Goal: Information Seeking & Learning: Learn about a topic

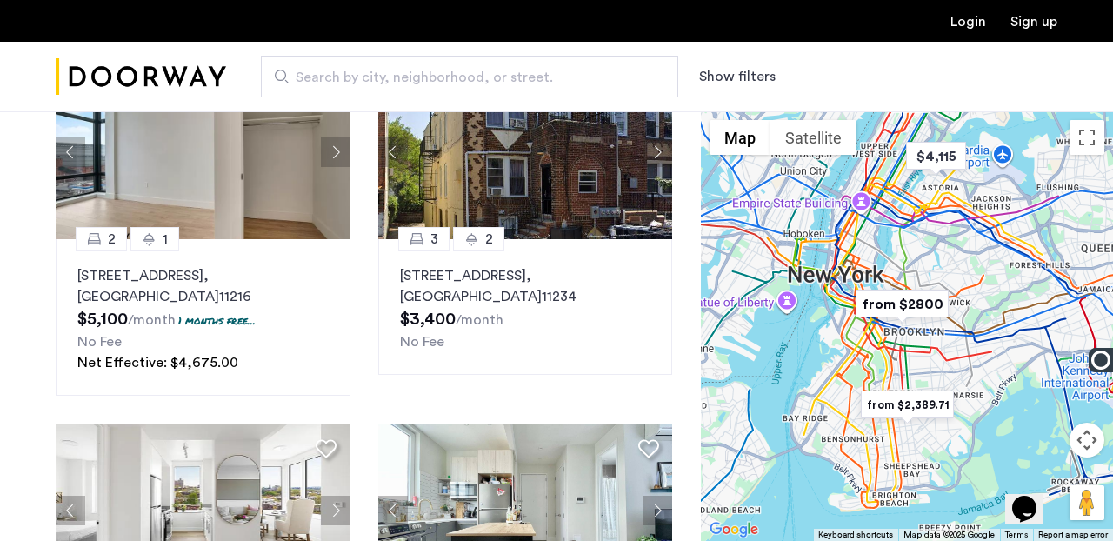
scroll to position [200, 0]
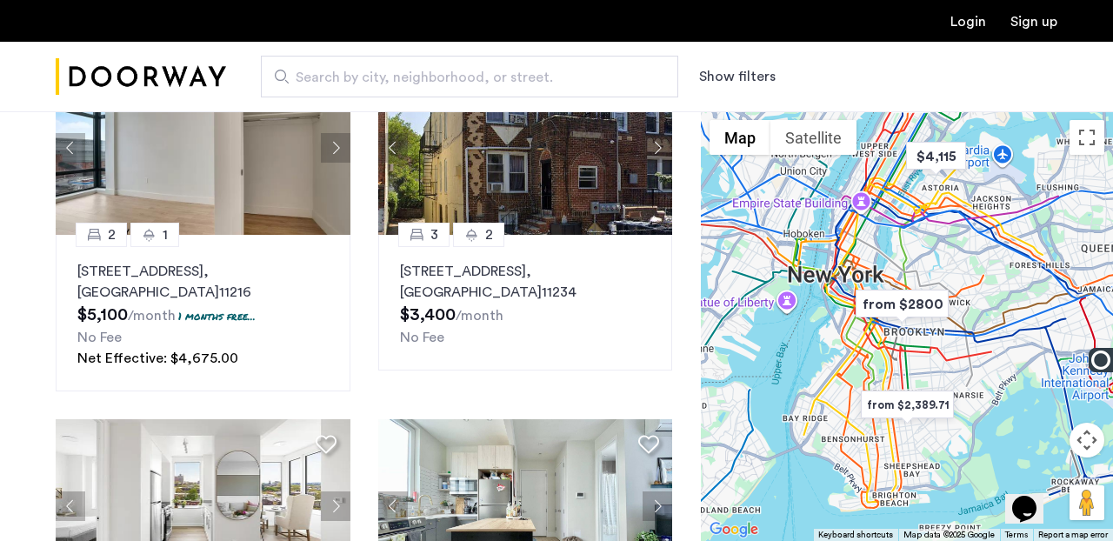
click at [743, 76] on button "Show filters" at bounding box center [737, 76] width 77 height 21
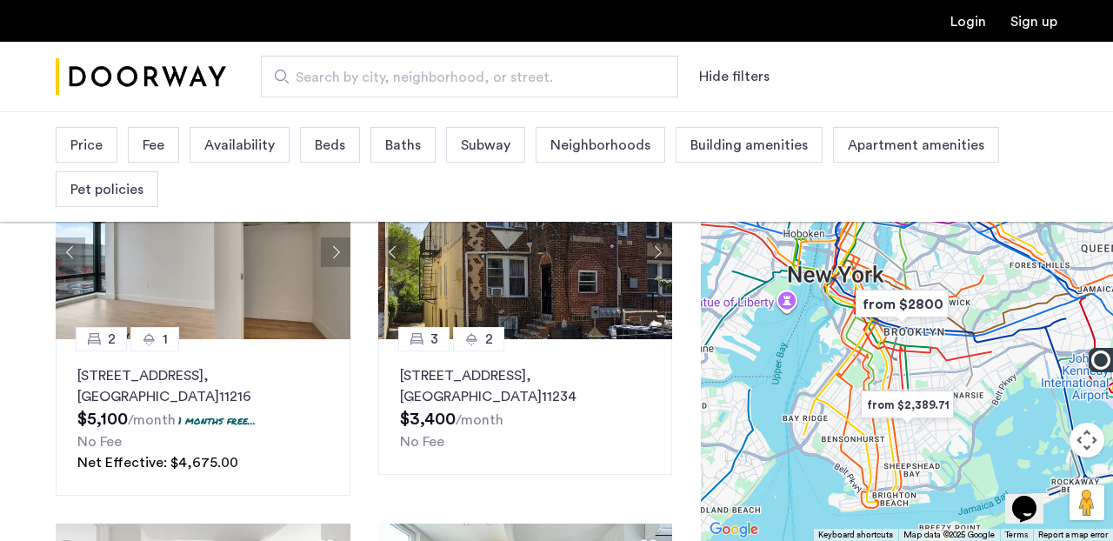
click at [333, 145] on span "Beds" at bounding box center [330, 145] width 30 height 21
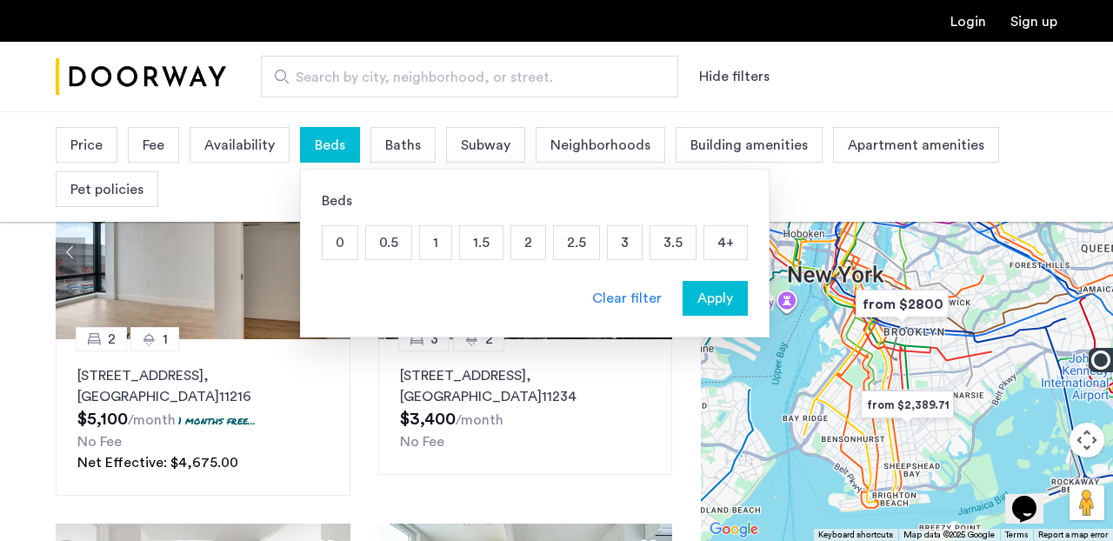
click at [526, 243] on p "2" at bounding box center [528, 242] width 34 height 33
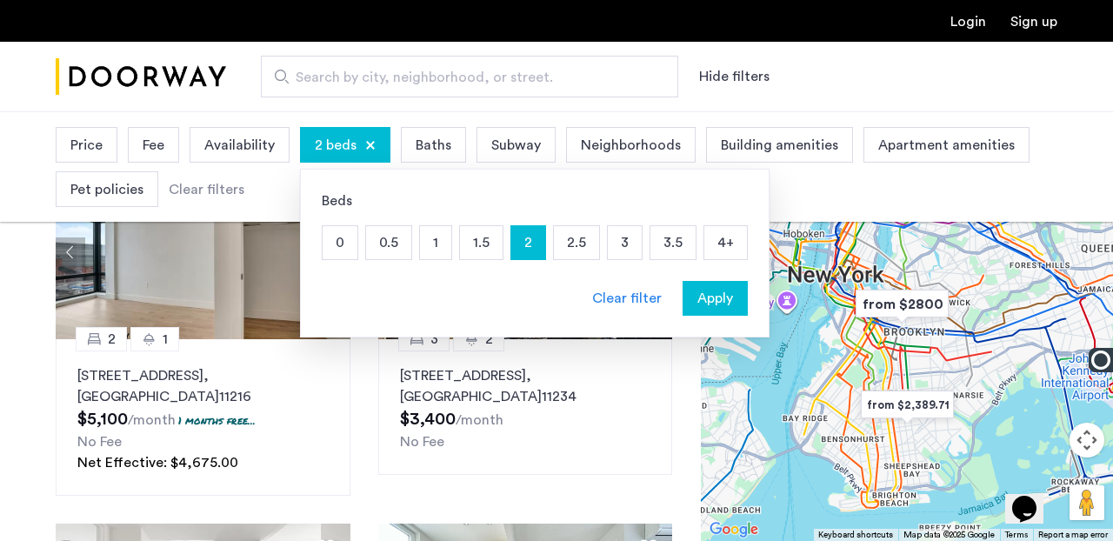
click at [584, 243] on p "2.5" at bounding box center [576, 242] width 45 height 33
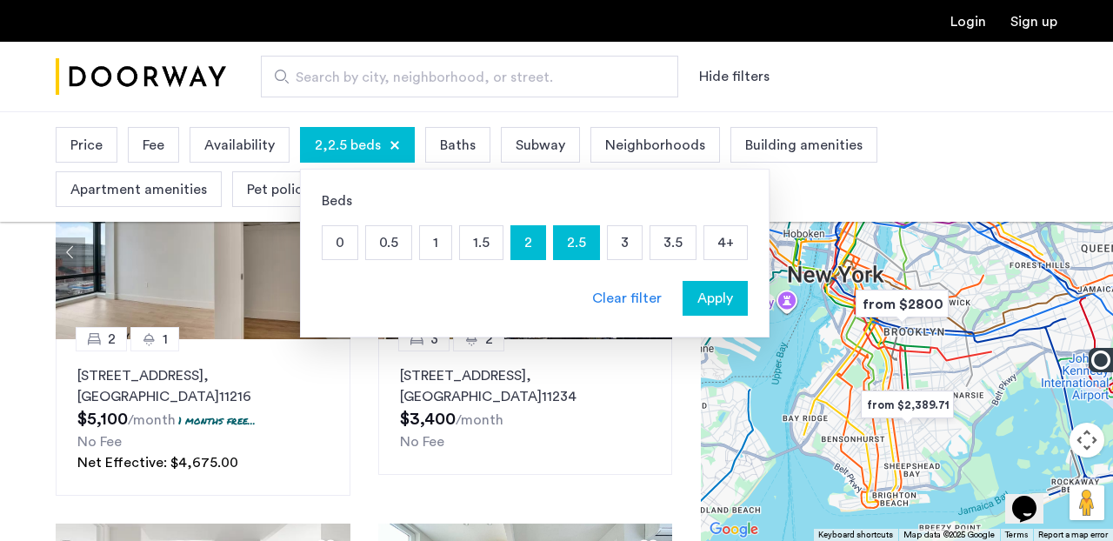
click at [450, 142] on span "Baths" at bounding box center [458, 145] width 36 height 21
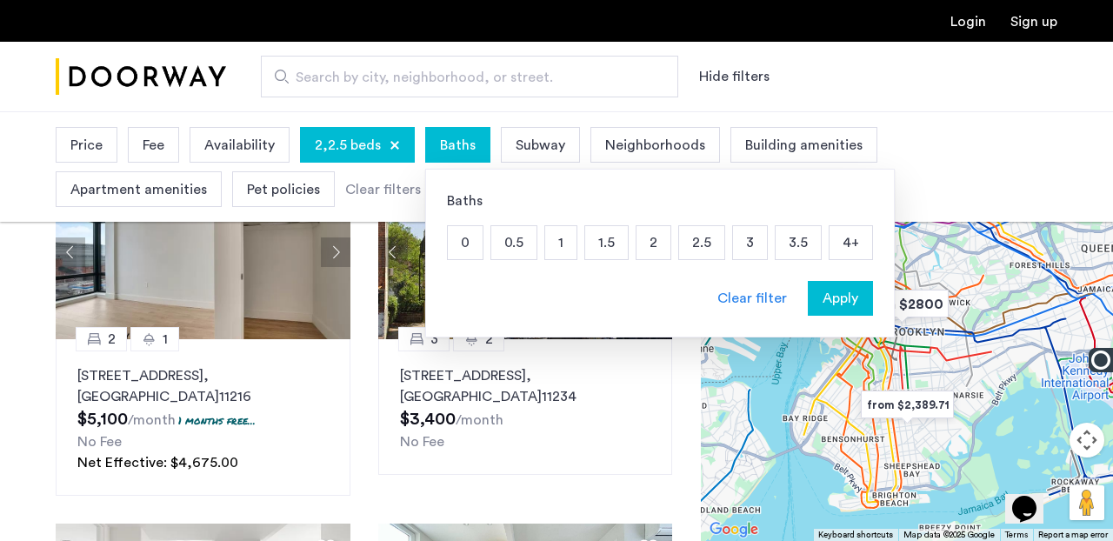
click at [559, 246] on p "1" at bounding box center [560, 242] width 31 height 33
click at [160, 192] on span "Apartment amenities" at bounding box center [138, 189] width 137 height 21
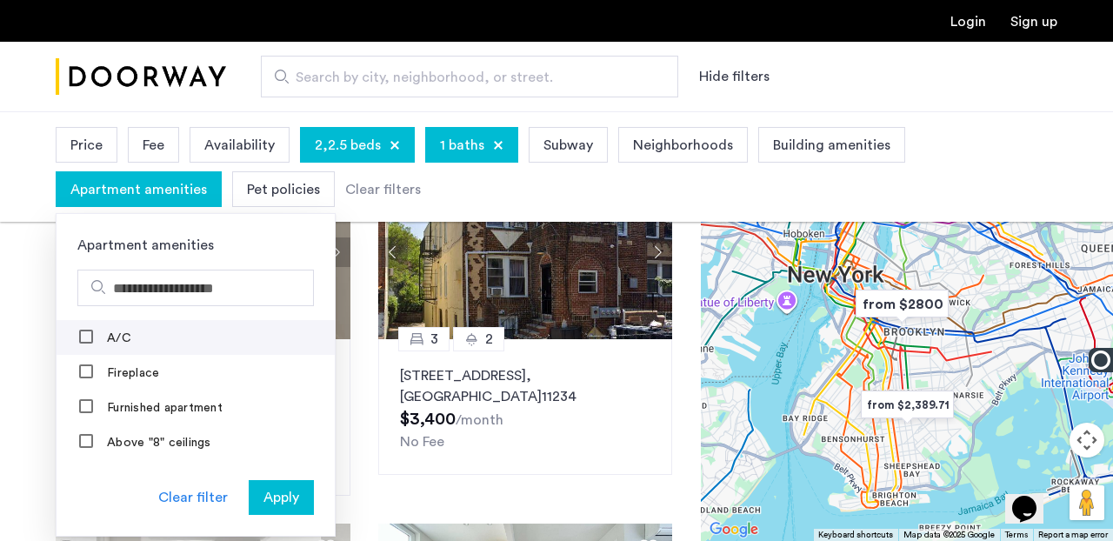
click at [148, 345] on mat-checkbox "A/C" at bounding box center [196, 337] width 278 height 35
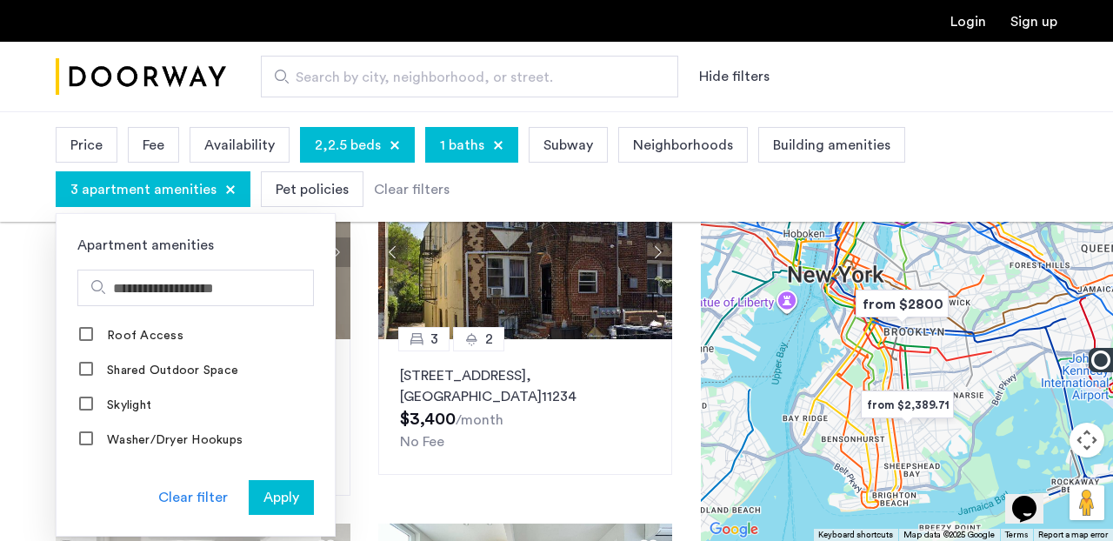
scroll to position [1398, 0]
click at [283, 499] on span "Apply" at bounding box center [281, 497] width 36 height 21
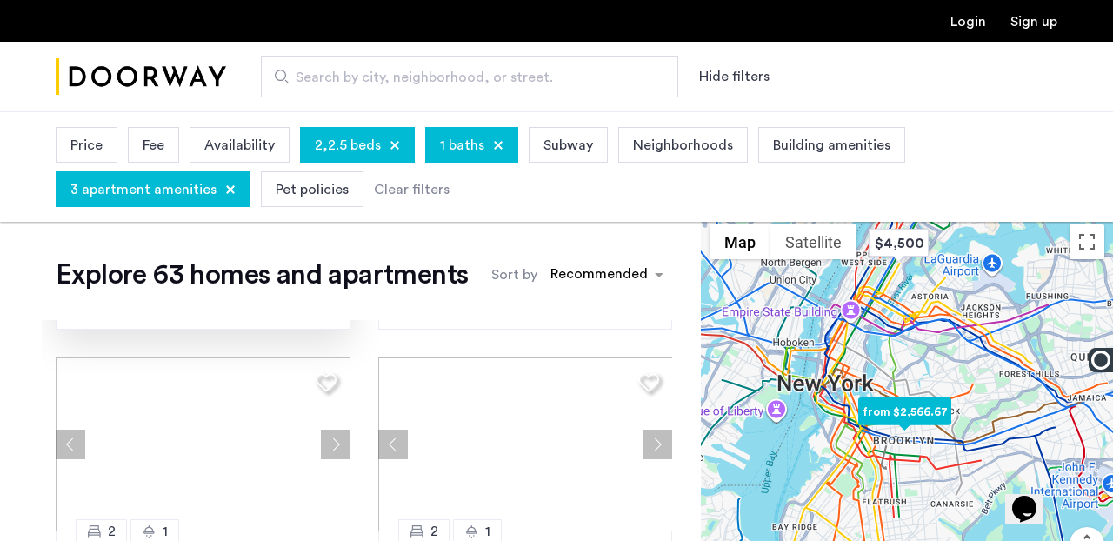
scroll to position [705, 0]
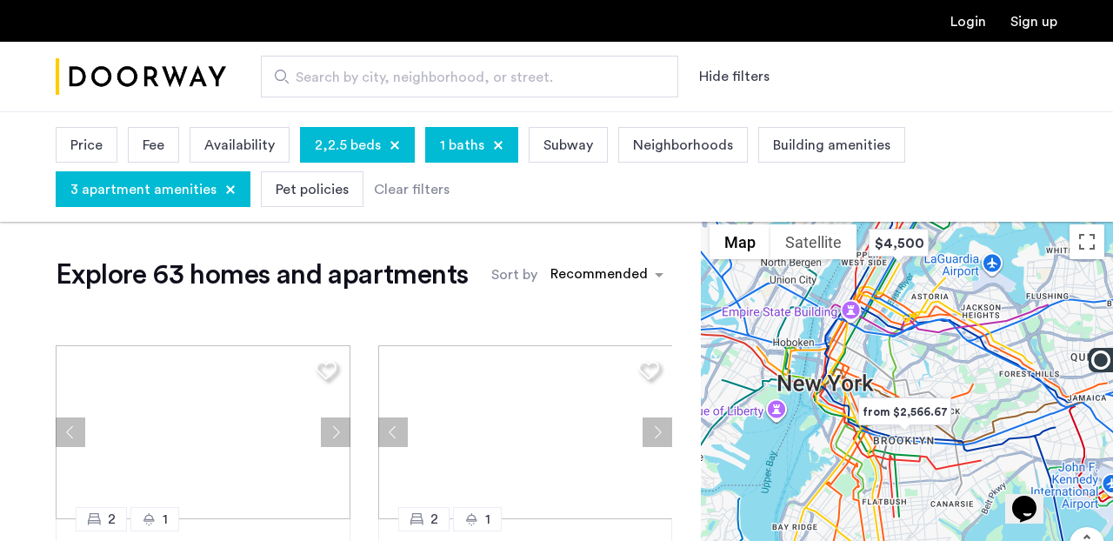
click at [93, 139] on span "Price" at bounding box center [86, 145] width 32 height 21
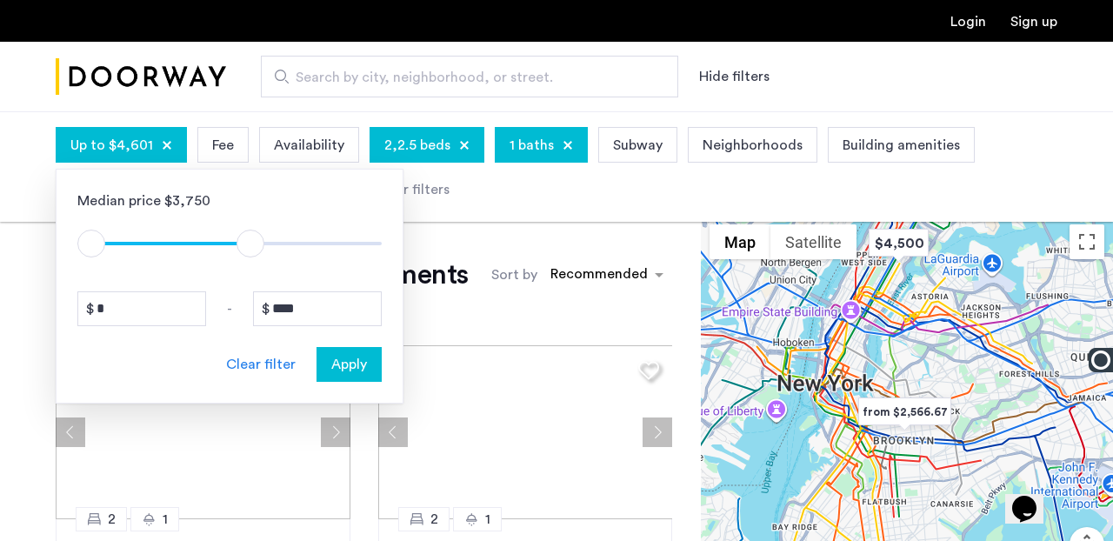
type input "****"
drag, startPoint x: 367, startPoint y: 240, endPoint x: 243, endPoint y: 225, distance: 125.2
click at [243, 225] on div "$1 $8000 $1 $4401" at bounding box center [229, 234] width 304 height 47
click at [348, 369] on span "Apply" at bounding box center [349, 364] width 36 height 21
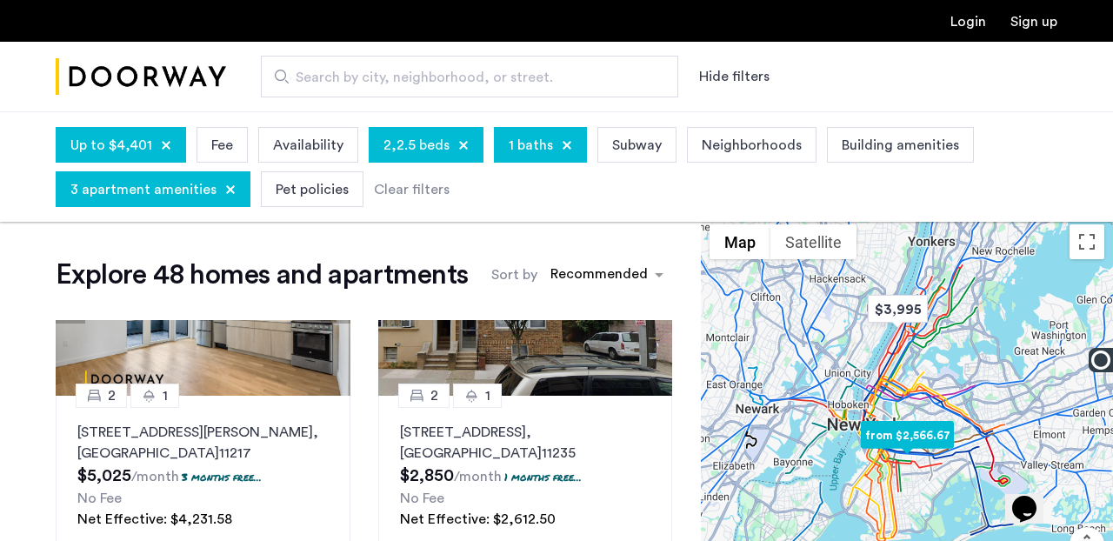
scroll to position [830, 0]
click at [540, 363] on img at bounding box center [525, 308] width 295 height 174
click at [759, 145] on span "Neighborhoods" at bounding box center [752, 145] width 100 height 21
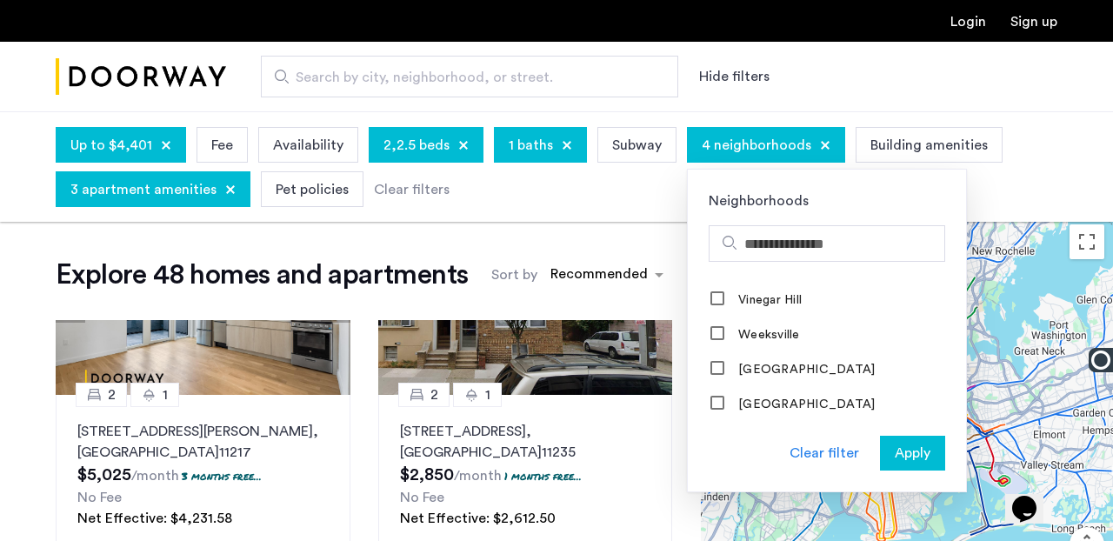
scroll to position [2017, 0]
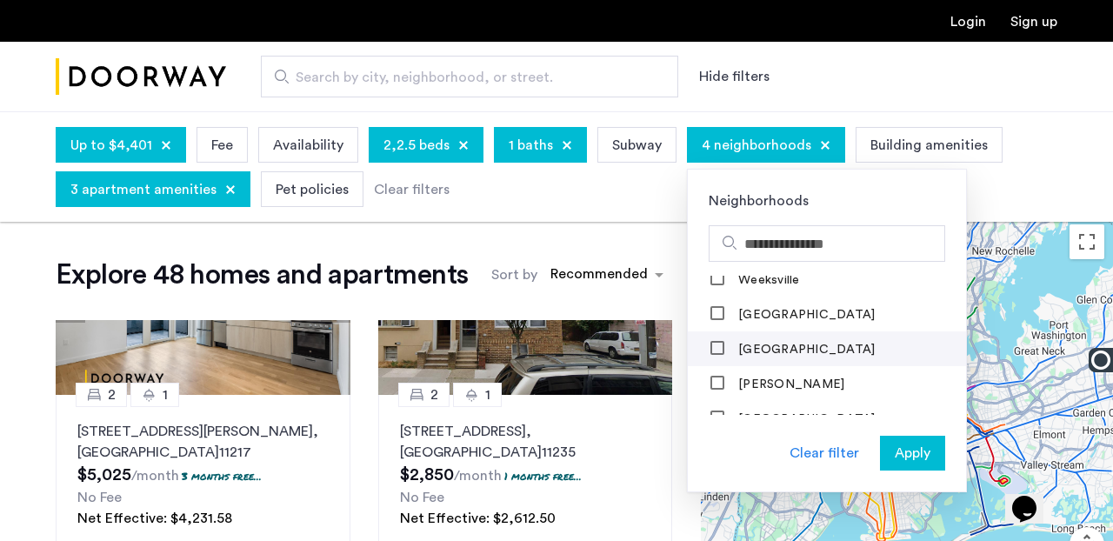
click at [778, 343] on label "Williamsburg" at bounding box center [805, 350] width 140 height 14
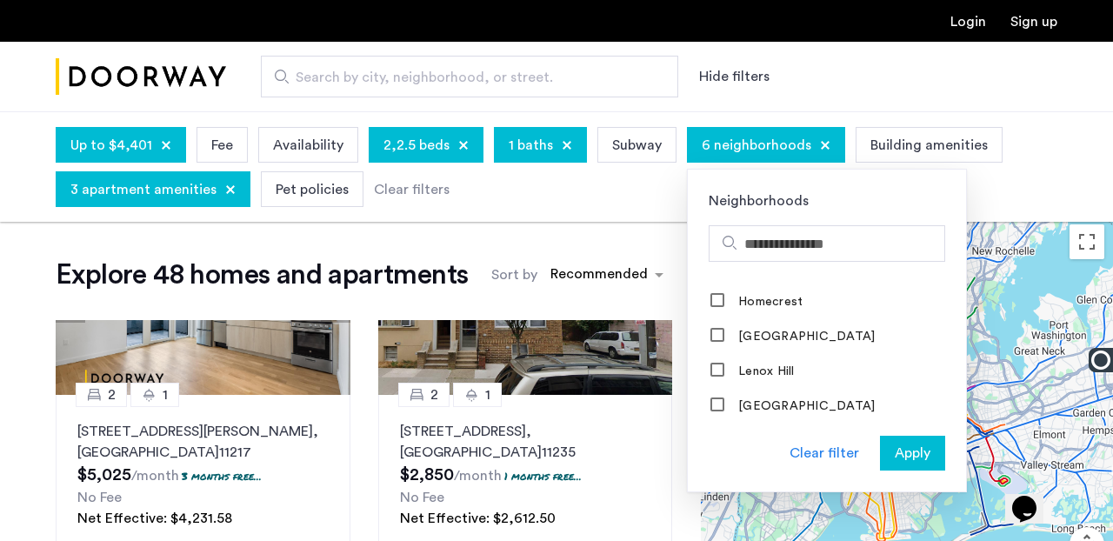
scroll to position [1184, 0]
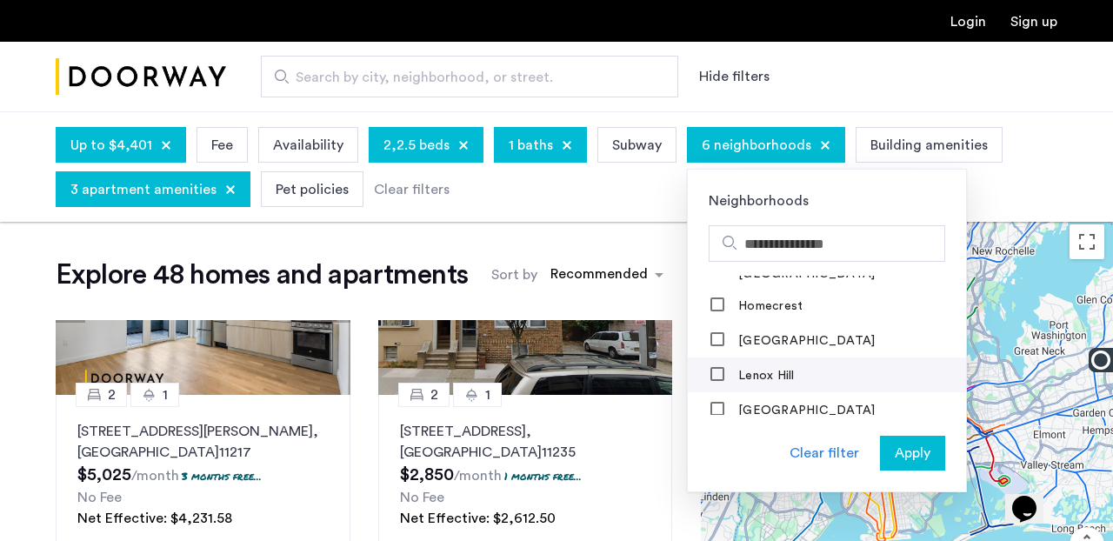
click at [762, 369] on label "Lenox Hill" at bounding box center [765, 376] width 60 height 14
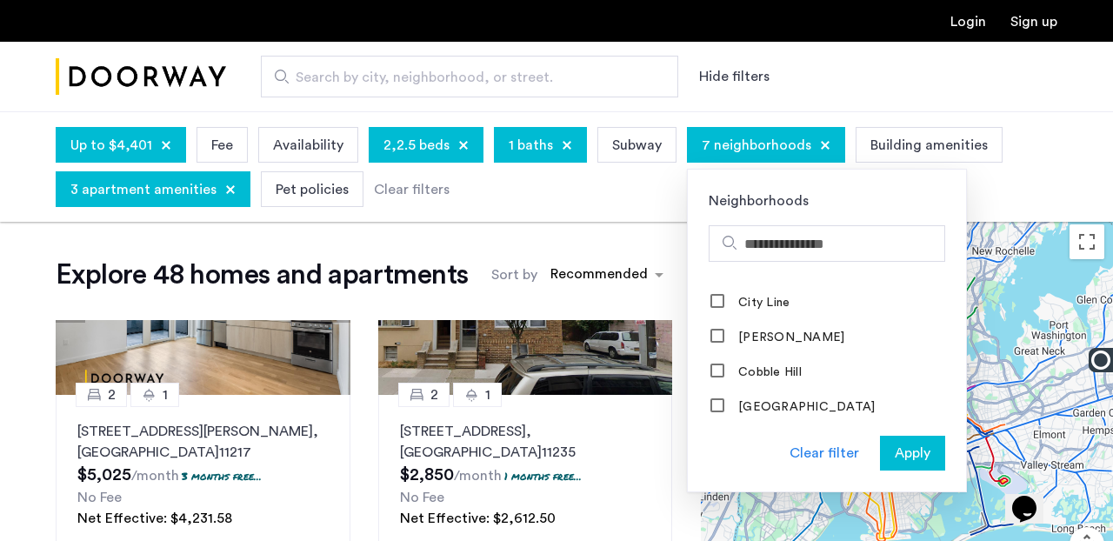
scroll to position [408, 0]
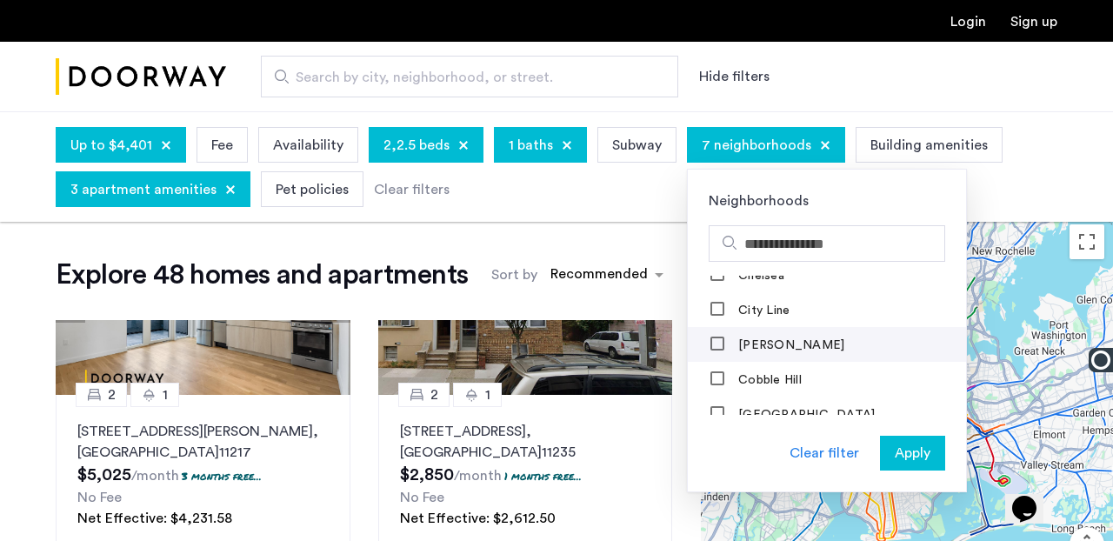
click at [783, 339] on label "Clinton Hill" at bounding box center [790, 345] width 110 height 14
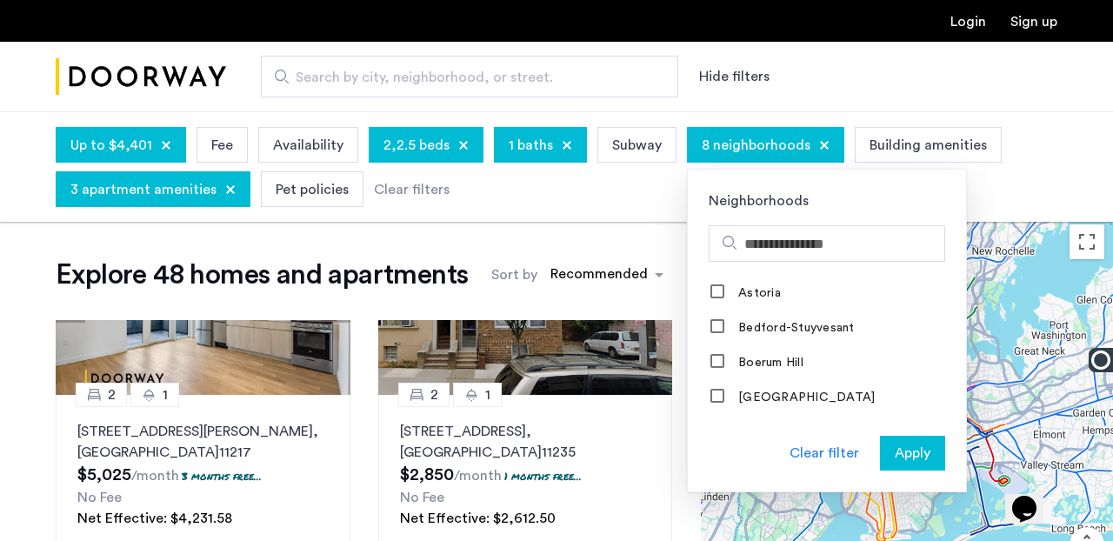
scroll to position [0, 0]
click at [904, 458] on span "Apply" at bounding box center [913, 453] width 36 height 21
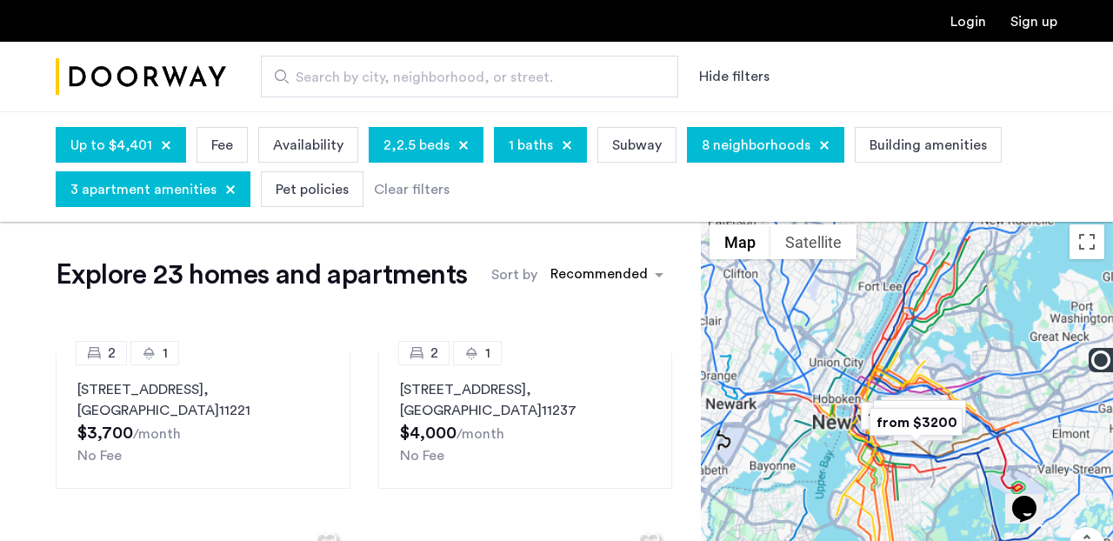
scroll to position [1177, 0]
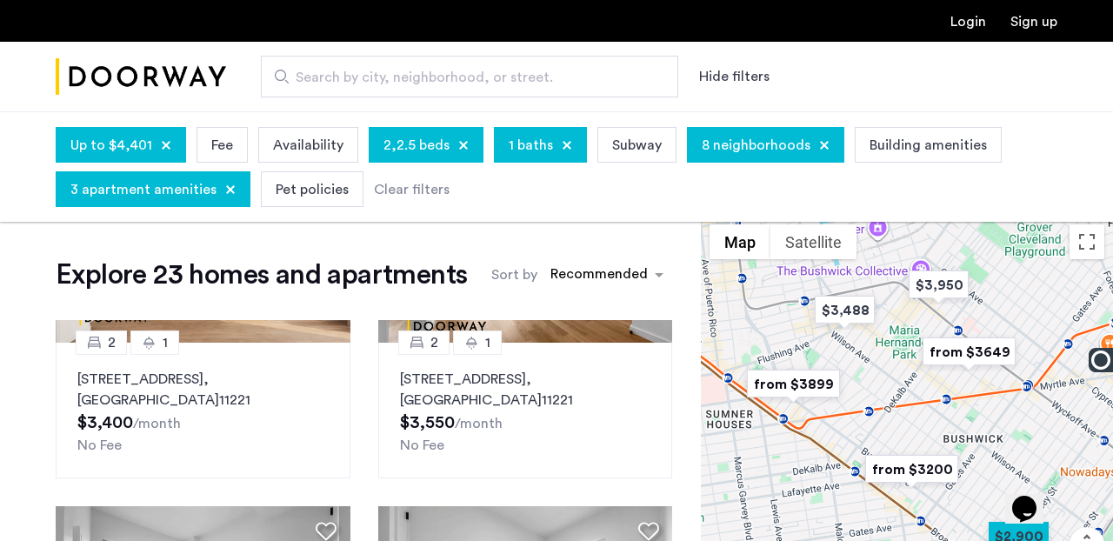
click at [919, 473] on img "from $3200" at bounding box center [911, 469] width 107 height 39
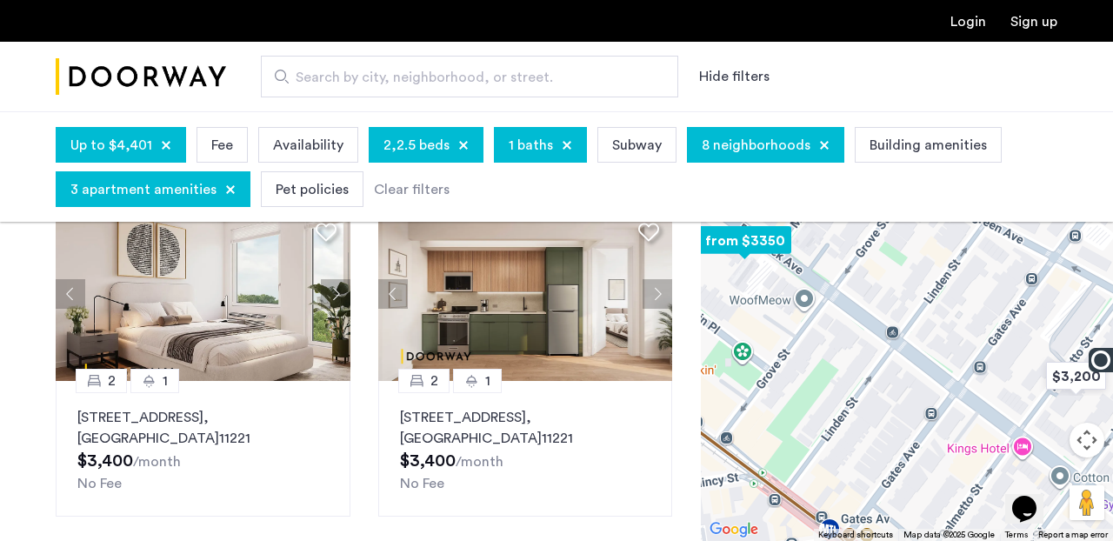
scroll to position [374, 0]
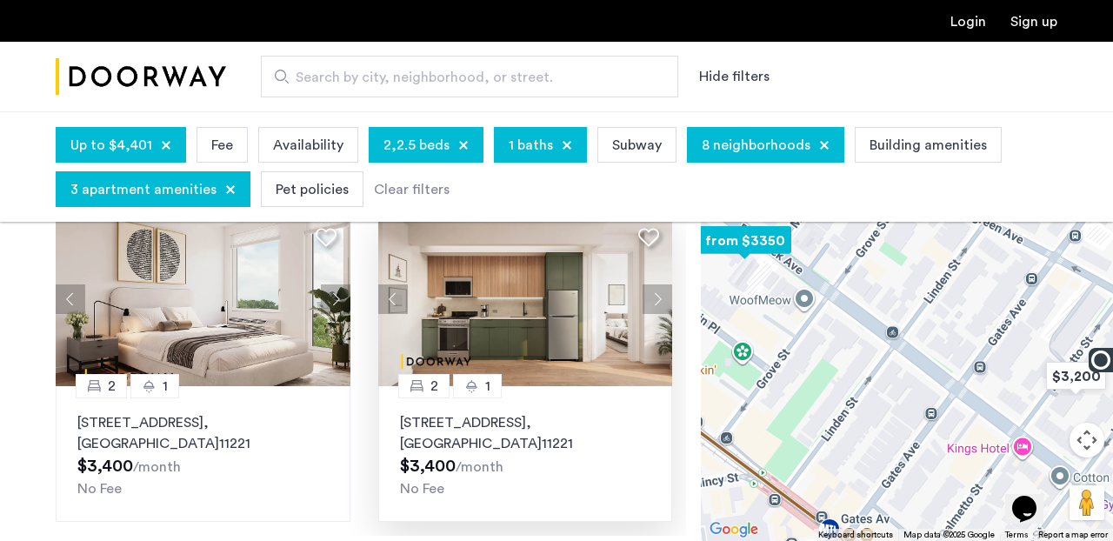
click at [556, 313] on img at bounding box center [525, 299] width 295 height 174
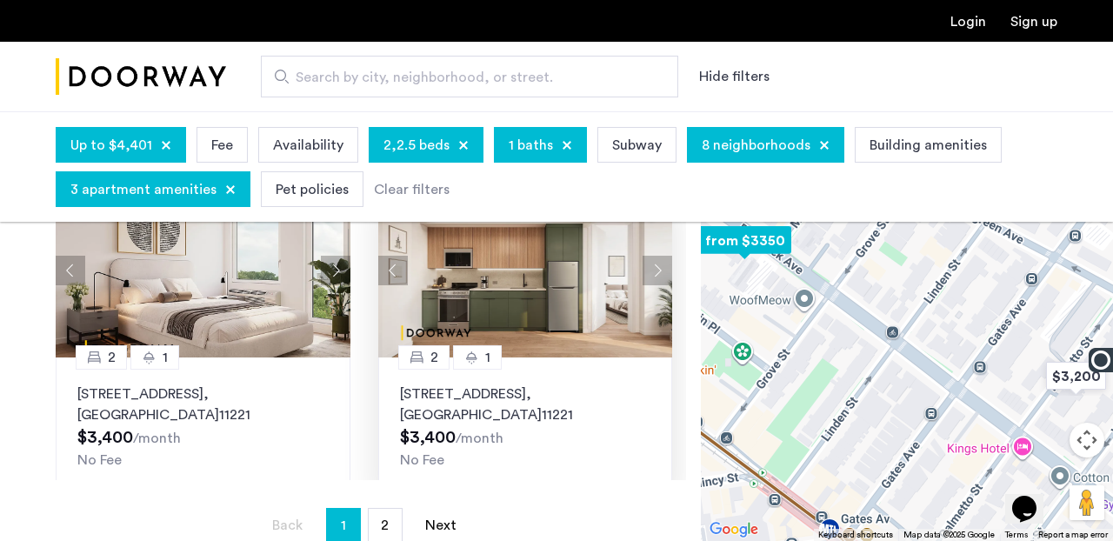
scroll to position [1411, 0]
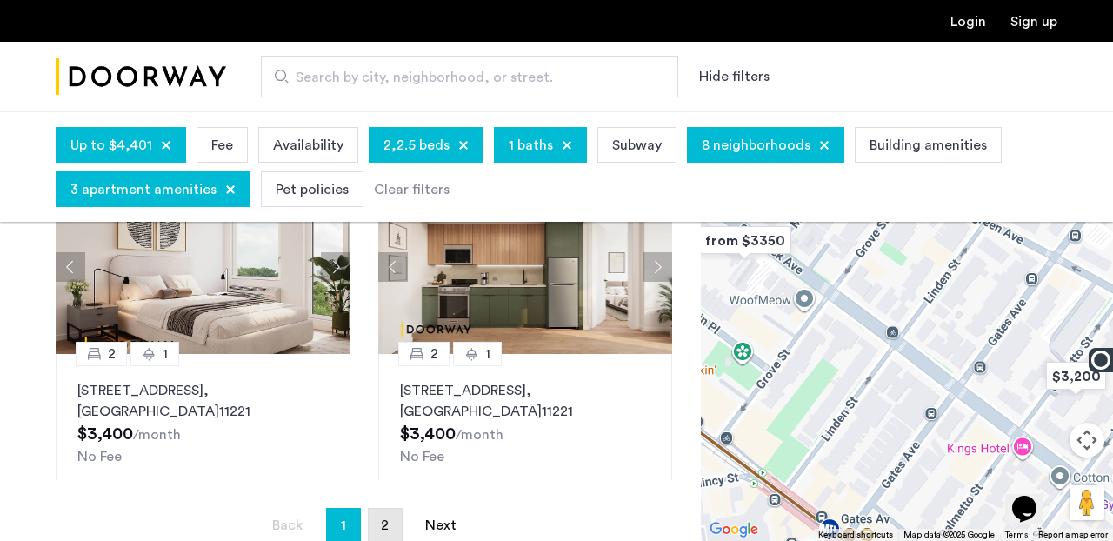
click at [385, 522] on span "2" at bounding box center [385, 525] width 8 height 14
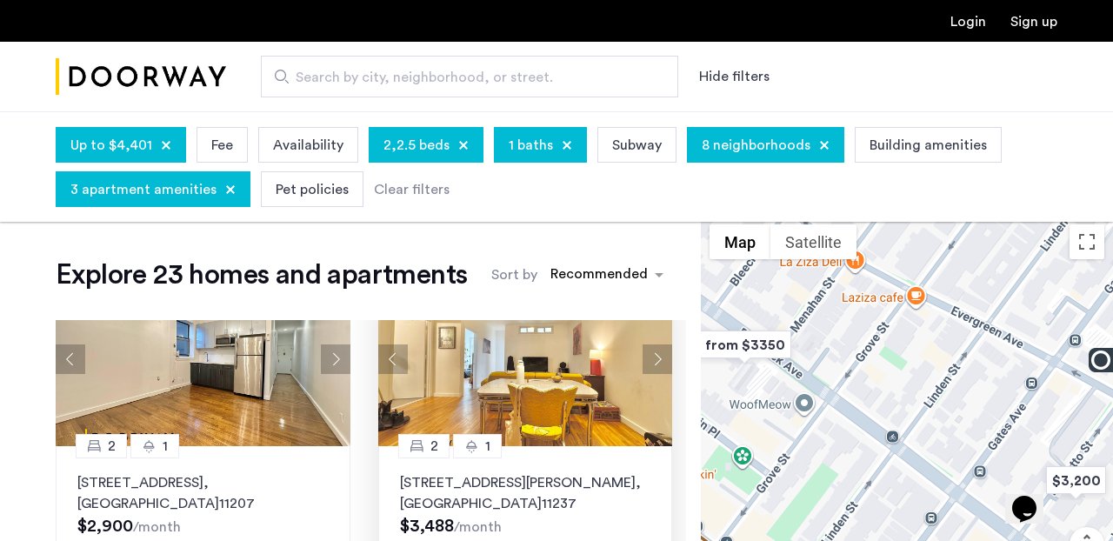
scroll to position [1435, 0]
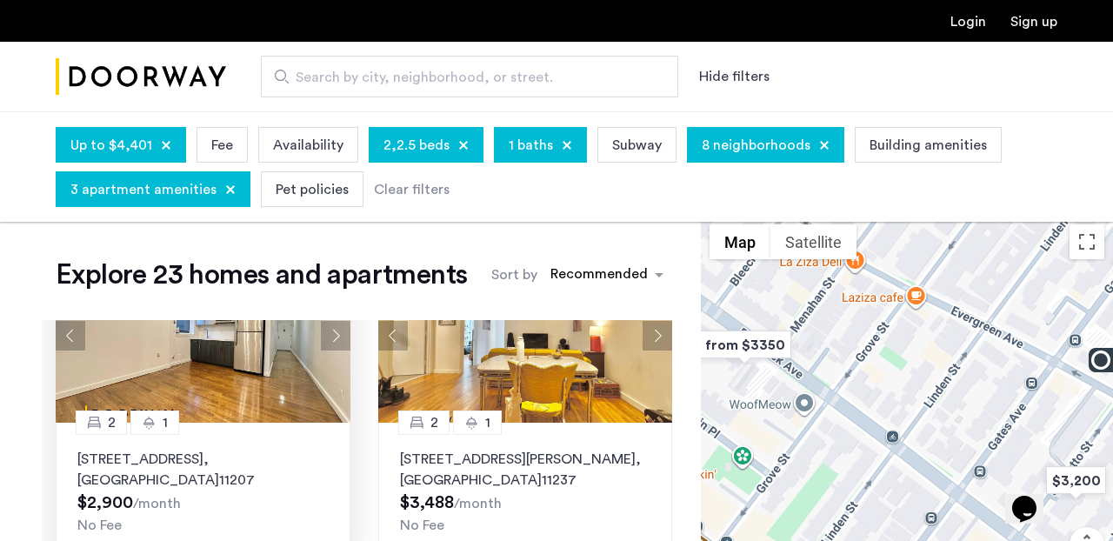
click at [189, 372] on img at bounding box center [203, 336] width 295 height 174
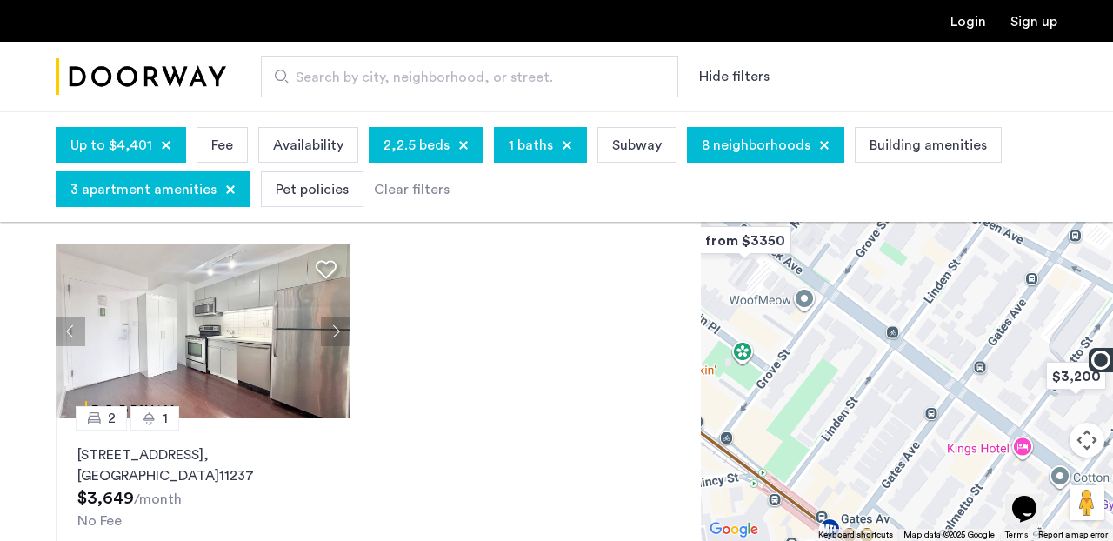
scroll to position [355, 0]
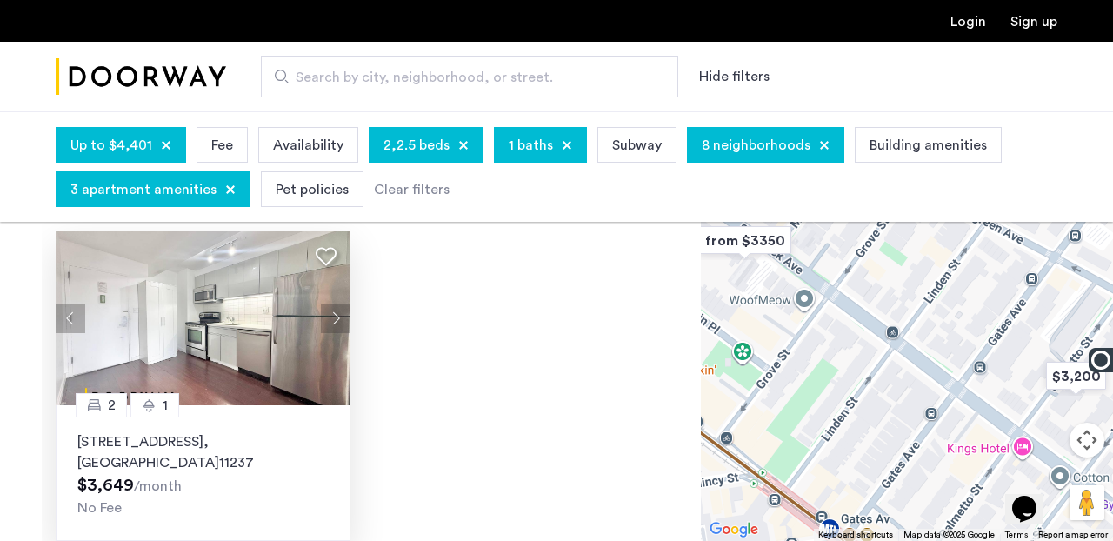
click at [237, 282] on img at bounding box center [203, 318] width 295 height 174
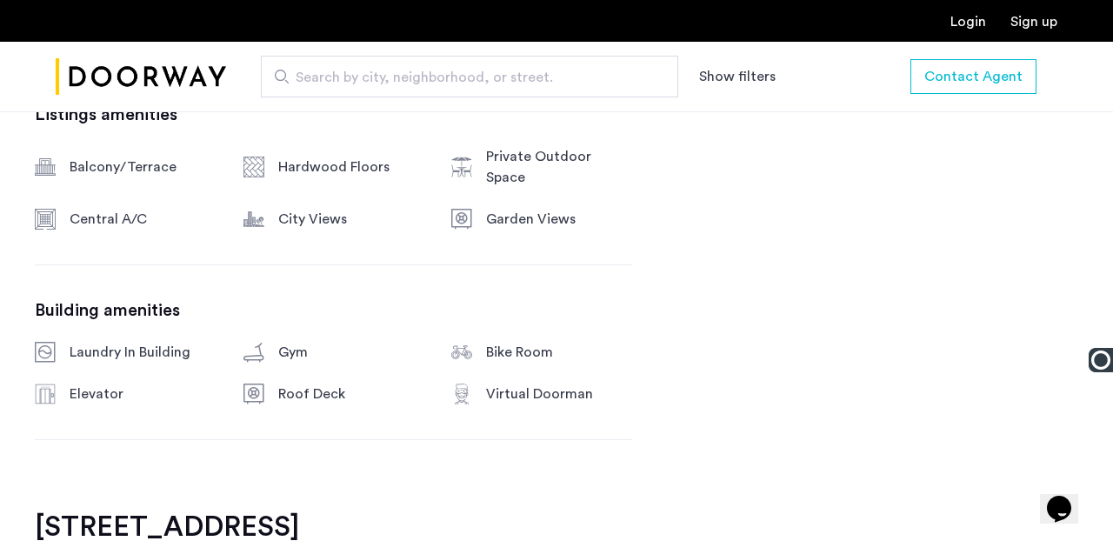
scroll to position [1043, 0]
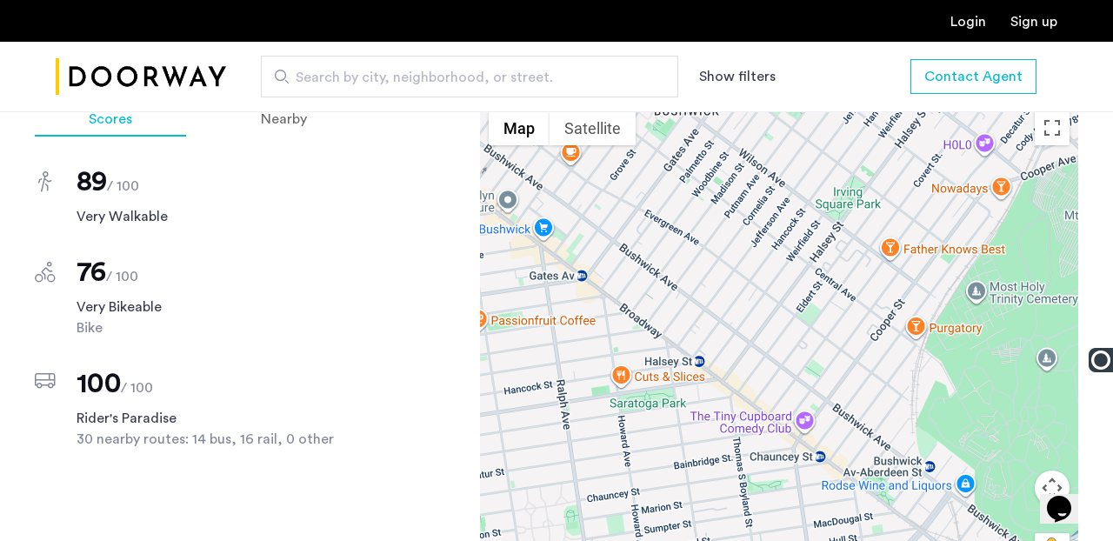
scroll to position [1556, 0]
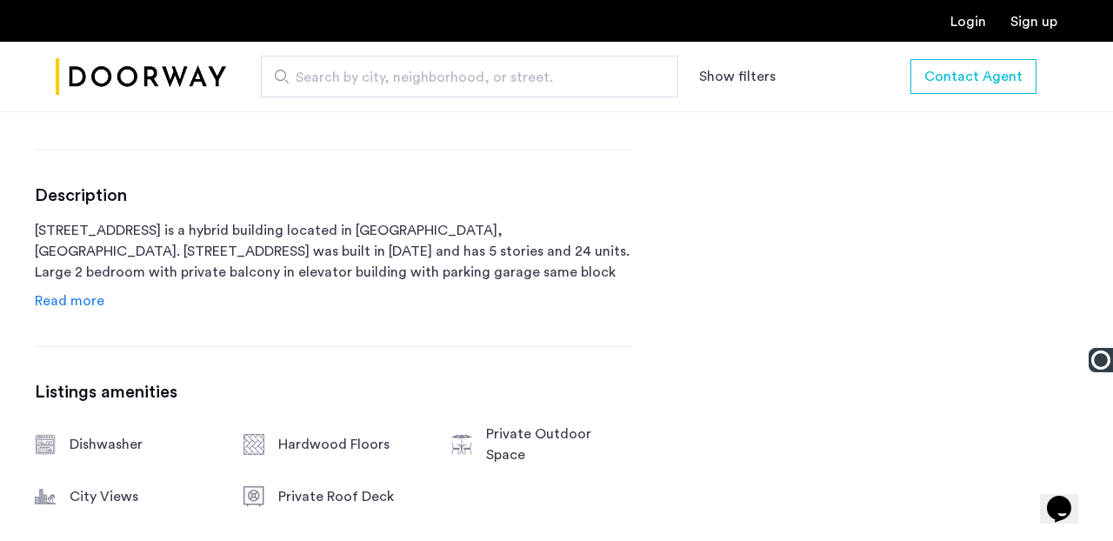
scroll to position [825, 0]
click at [91, 290] on link "Read more" at bounding box center [70, 300] width 70 height 21
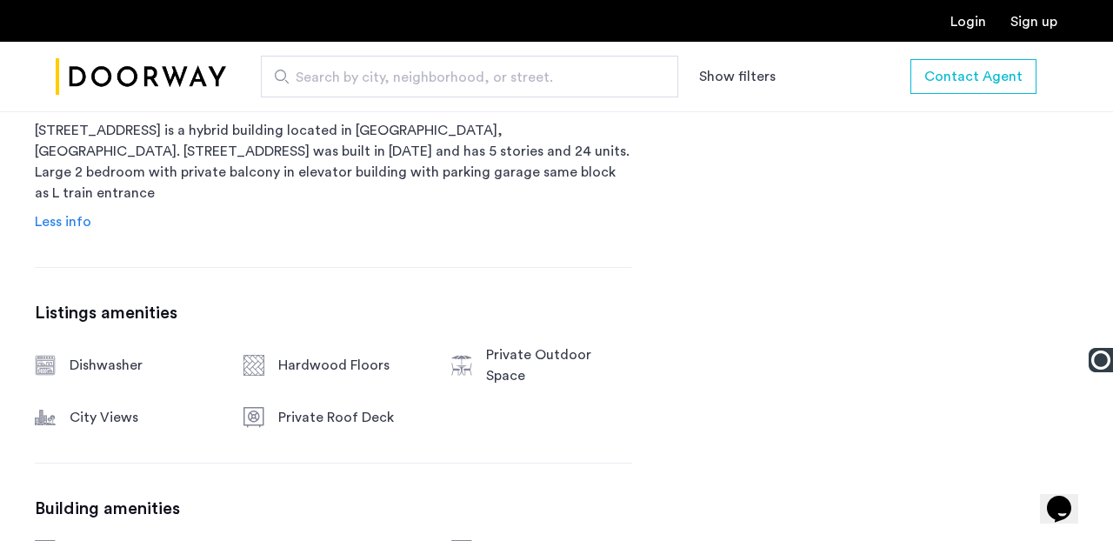
scroll to position [898, 0]
